Goal: Information Seeking & Learning: Learn about a topic

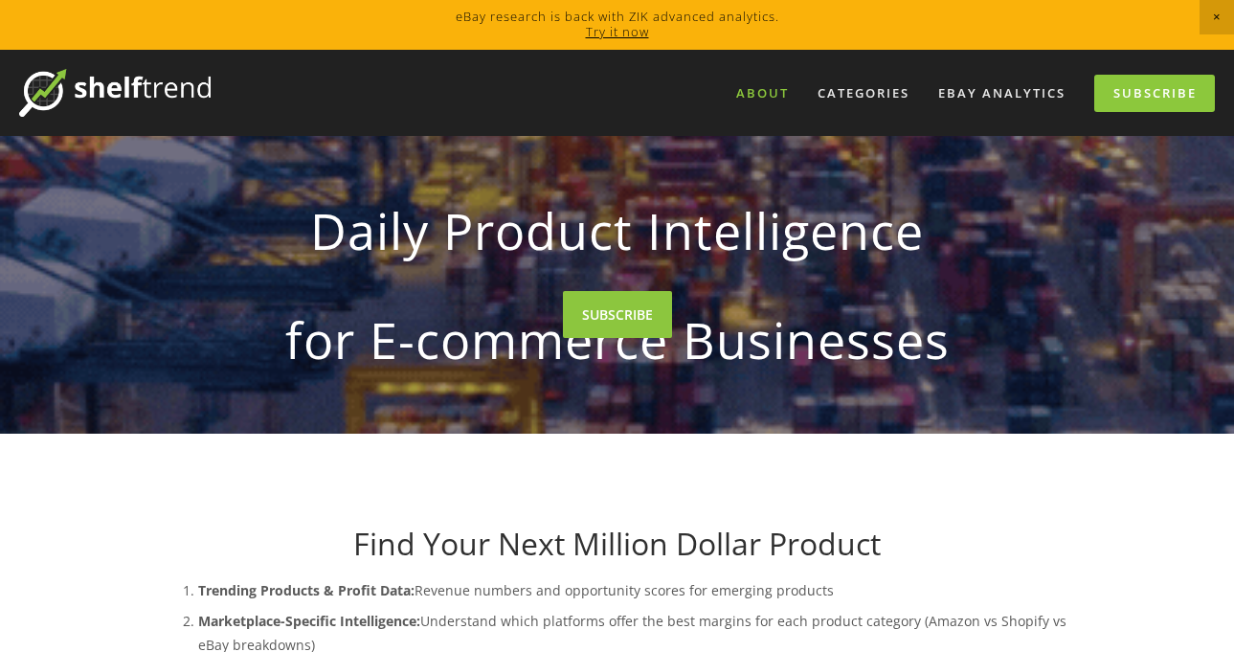
click at [758, 103] on link "About" at bounding box center [763, 94] width 78 height 32
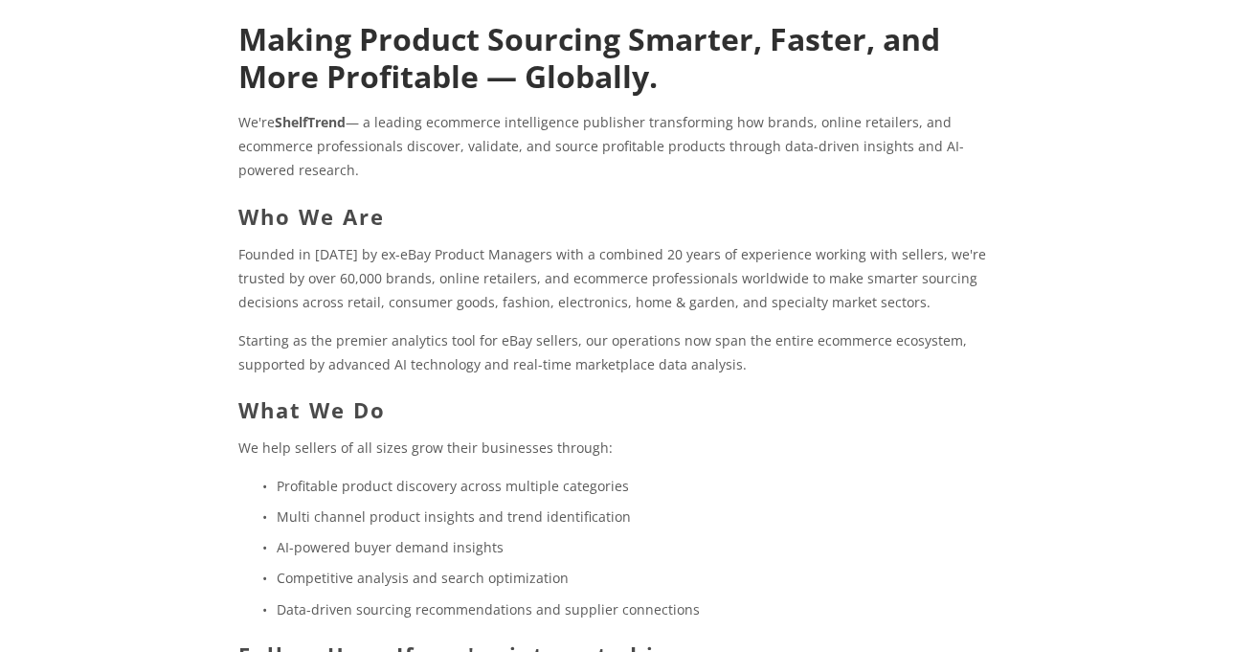
click at [303, 113] on strong "ShelfTrend" at bounding box center [310, 122] width 71 height 18
copy p "ShelfTrend"
copy p "a leading ecommerce intelligence publisher transforming how brands, online reta…"
drag, startPoint x: 371, startPoint y: 120, endPoint x: 493, endPoint y: 169, distance: 131.9
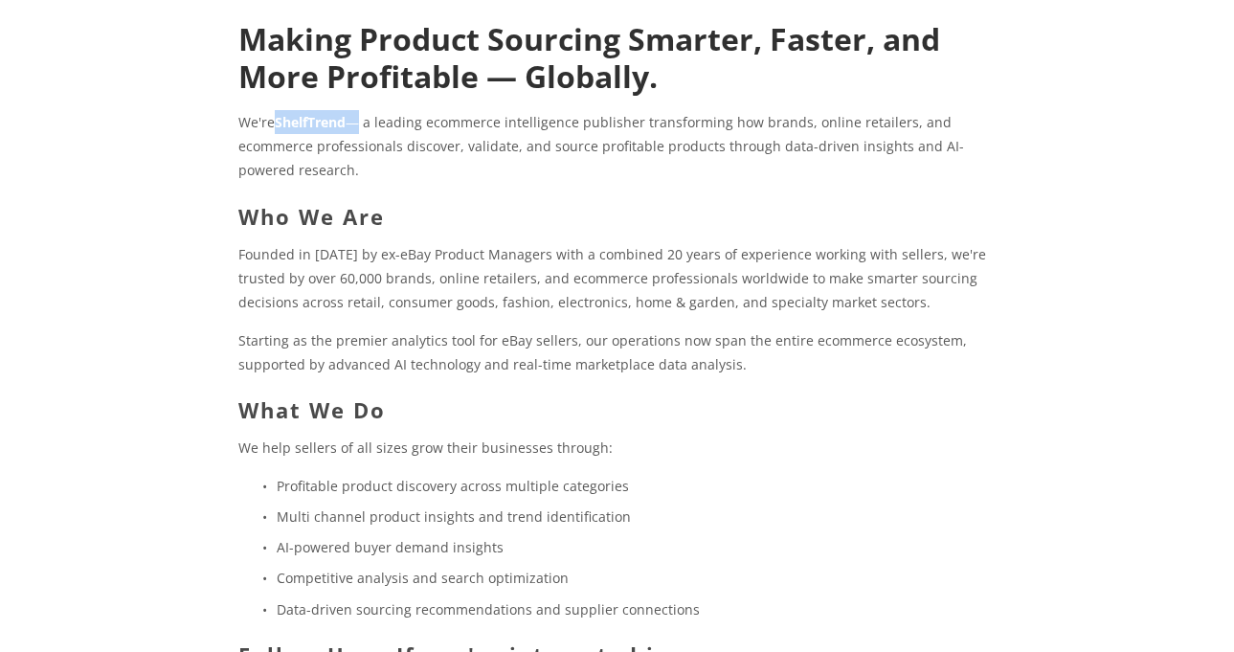
click at [493, 169] on p "We're ShelfTrend — a leading ecommerce intelligence publisher transforming how …" at bounding box center [616, 146] width 757 height 73
click at [259, 360] on p "Starting as the premier analytics tool for eBay sellers, our operations now spa…" at bounding box center [616, 352] width 757 height 48
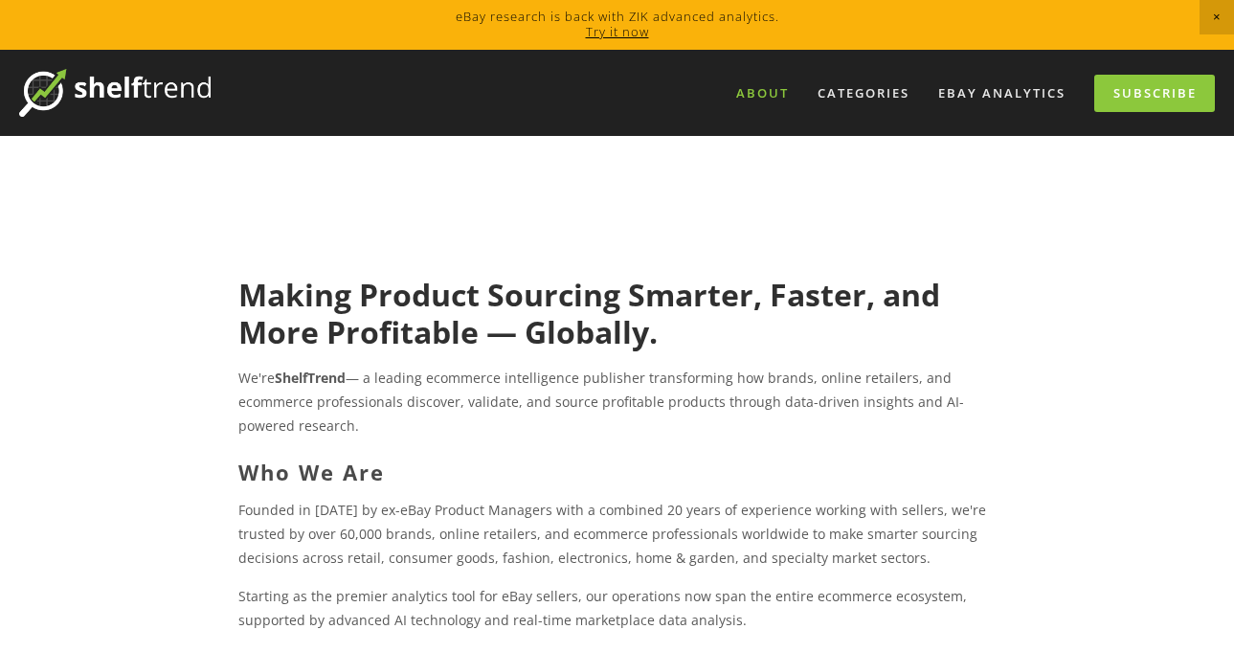
click at [1198, 15] on link at bounding box center [617, 25] width 1234 height 50
click at [1214, 19] on span "Close Announcement" at bounding box center [1217, 17] width 34 height 34
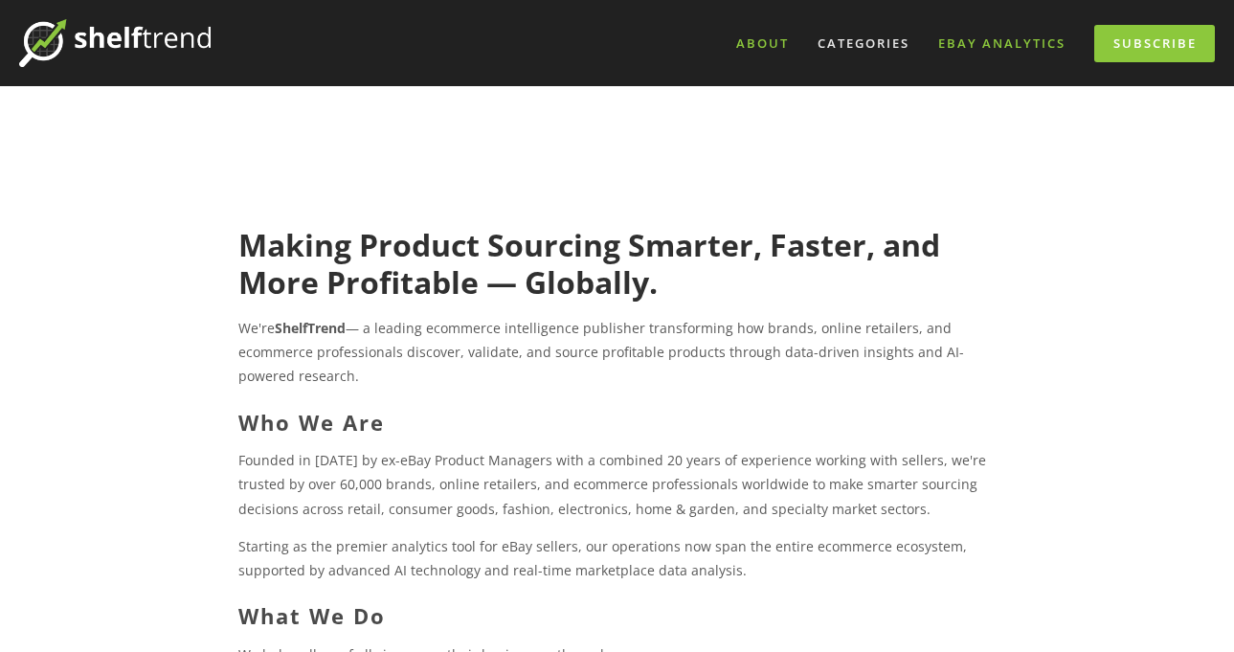
click at [995, 39] on link "eBay Analytics" at bounding box center [1002, 44] width 152 height 32
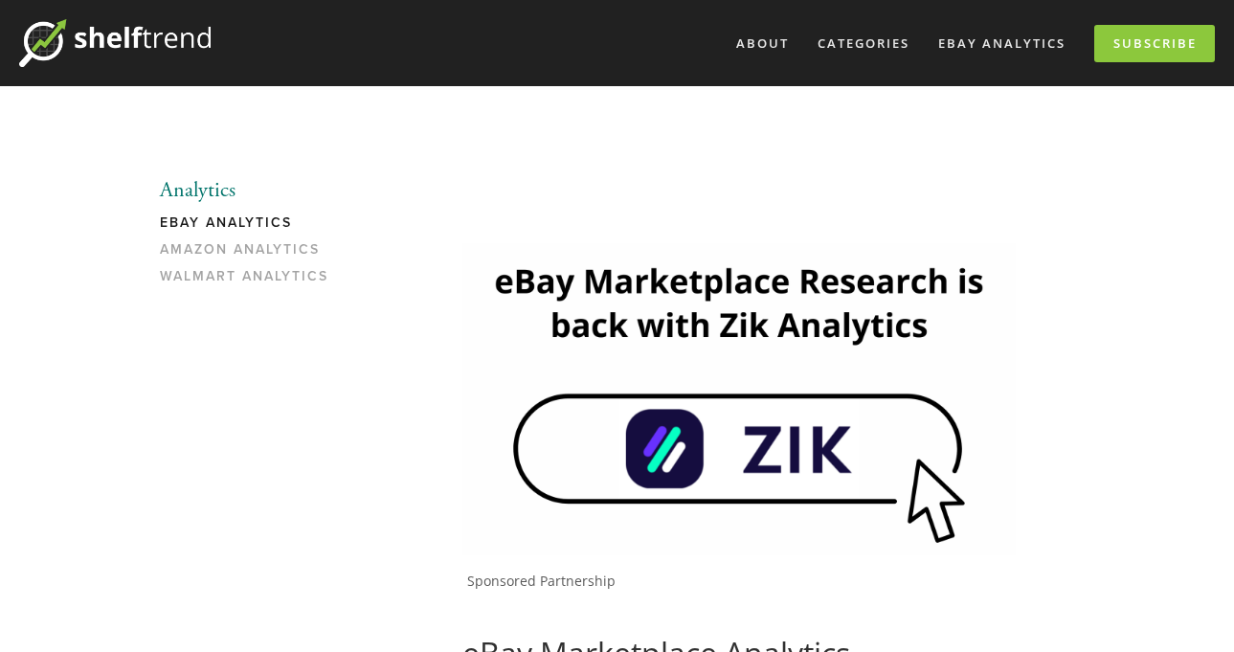
click at [214, 226] on link "eBay Analytics" at bounding box center [251, 227] width 183 height 27
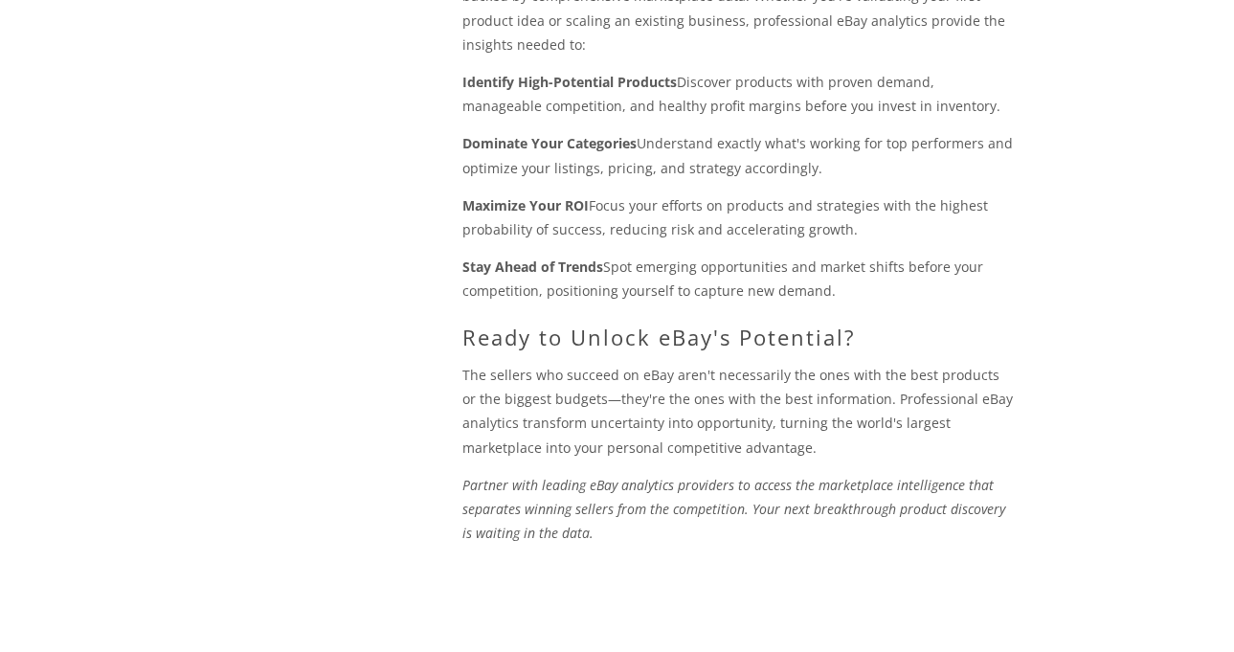
scroll to position [2266, 0]
